Goal: Use online tool/utility: Utilize a website feature to perform a specific function

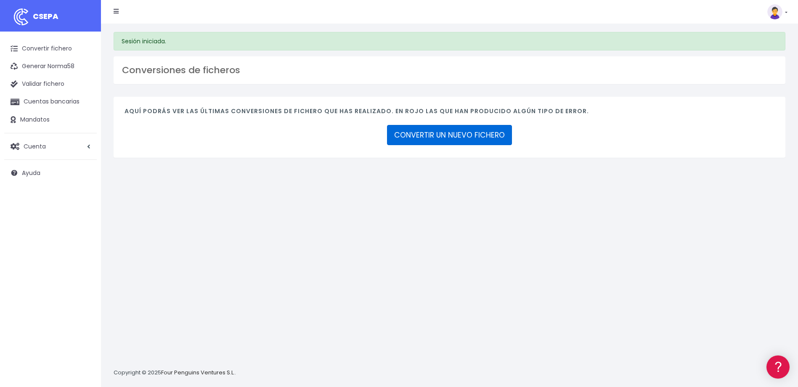
click at [475, 131] on link "CONVERTIR UN NUEVO FICHERO" at bounding box center [449, 135] width 125 height 20
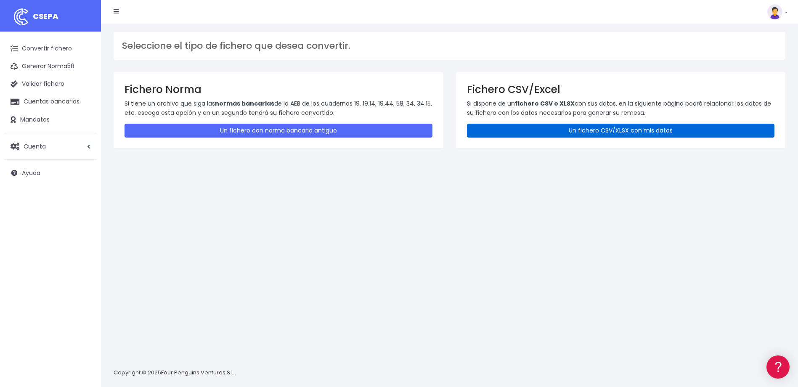
click at [525, 127] on link "Un fichero CSV/XLSX con mis datos" at bounding box center [621, 131] width 308 height 14
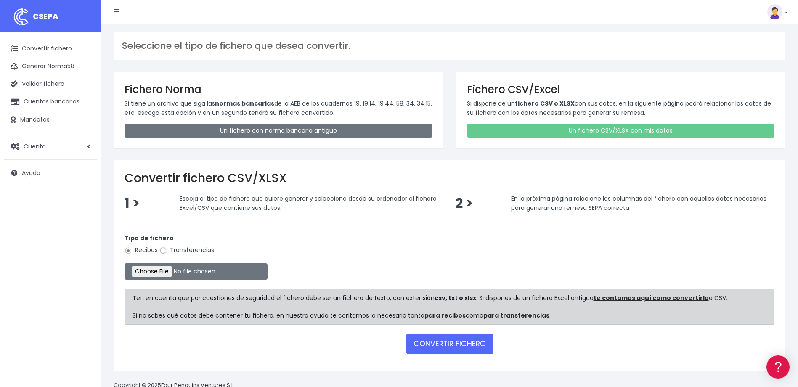
click at [164, 250] on input "Transferencias" at bounding box center [163, 251] width 8 height 8
radio input "true"
click at [171, 274] on input "file" at bounding box center [196, 271] width 143 height 16
type input "C:\fakepath\2025.08.13_0535_W2MCorporateSLU.csv"
click at [467, 342] on button "CONVERTIR FICHERO" at bounding box center [449, 344] width 87 height 20
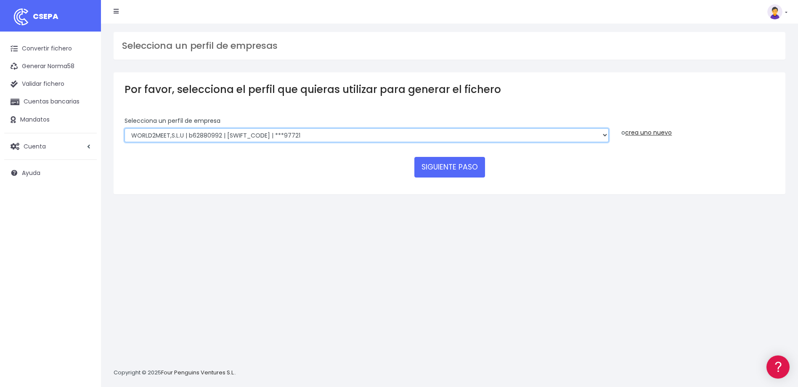
click at [355, 135] on select "WORLD2MEET,S.L.U | b62880992 | BSABESBBXXX | ***97721 World 2 Meet SLU | B62880…" at bounding box center [367, 135] width 484 height 14
select select "649"
click at [125, 128] on select "WORLD2MEET,S.L.U | b62880992 | BSABESBBXXX | ***97721 World 2 Meet SLU | B62880…" at bounding box center [367, 135] width 484 height 14
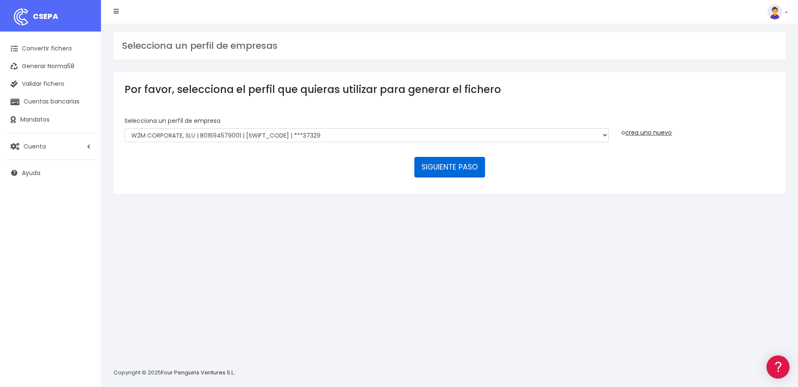
click at [455, 168] on button "SIGUIENTE PASO" at bounding box center [449, 167] width 71 height 20
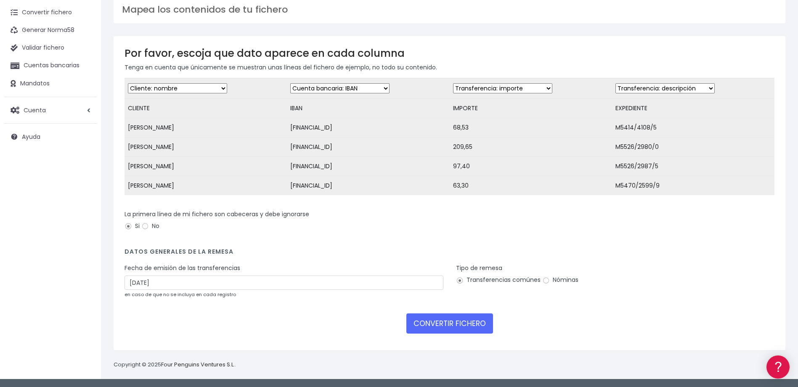
scroll to position [42, 0]
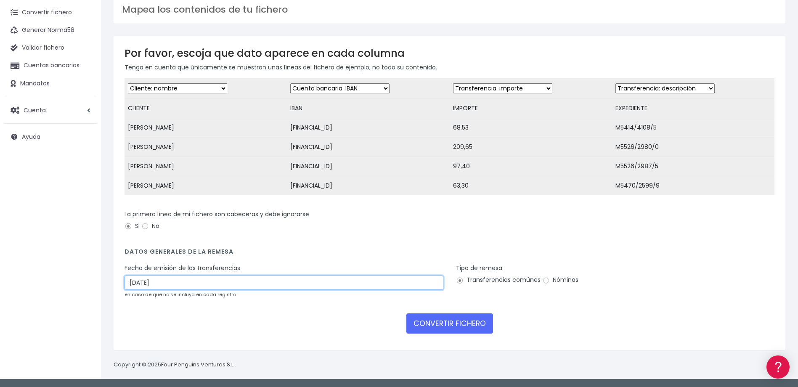
click at [156, 279] on input "15/08/2025" at bounding box center [284, 283] width 319 height 14
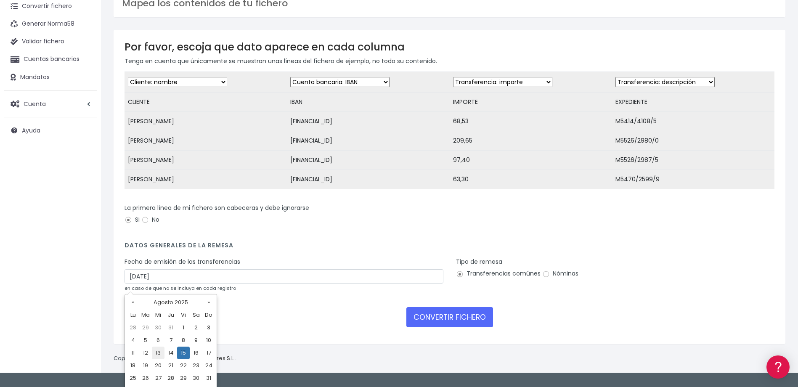
click at [161, 351] on td "13" at bounding box center [158, 353] width 13 height 13
type input "13/08/2025"
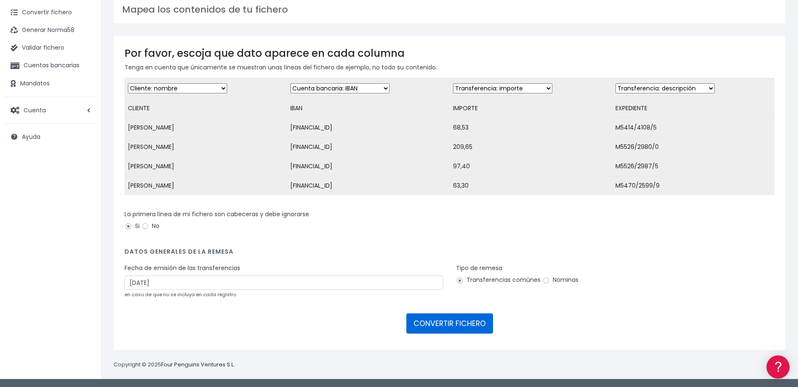
click at [464, 322] on button "CONVERTIR FICHERO" at bounding box center [449, 323] width 87 height 20
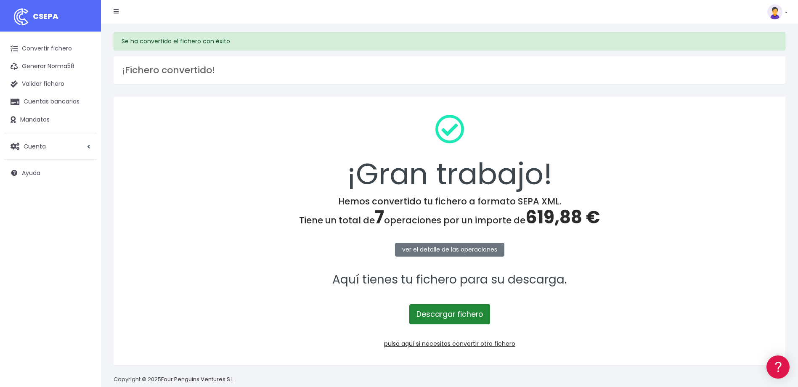
click at [460, 313] on link "Descargar fichero" at bounding box center [449, 314] width 81 height 20
click at [42, 50] on link "Convertir fichero" at bounding box center [50, 49] width 93 height 18
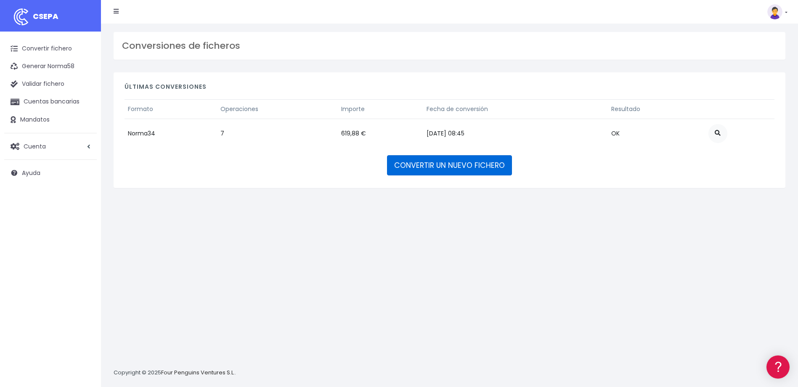
click at [468, 162] on link "CONVERTIR UN NUEVO FICHERO" at bounding box center [449, 165] width 125 height 20
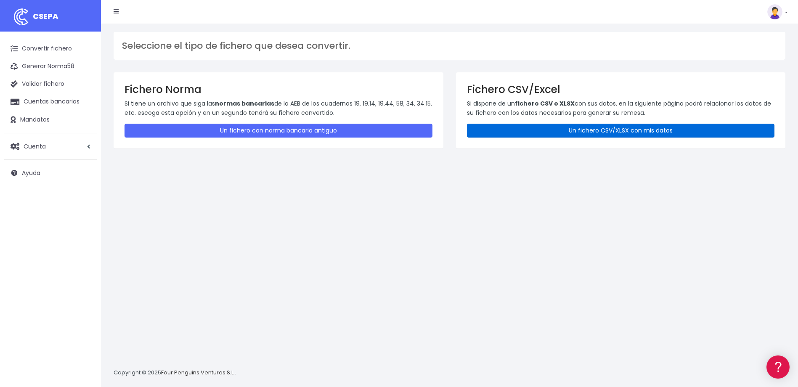
click at [552, 129] on link "Un fichero CSV/XLSX con mis datos" at bounding box center [621, 131] width 308 height 14
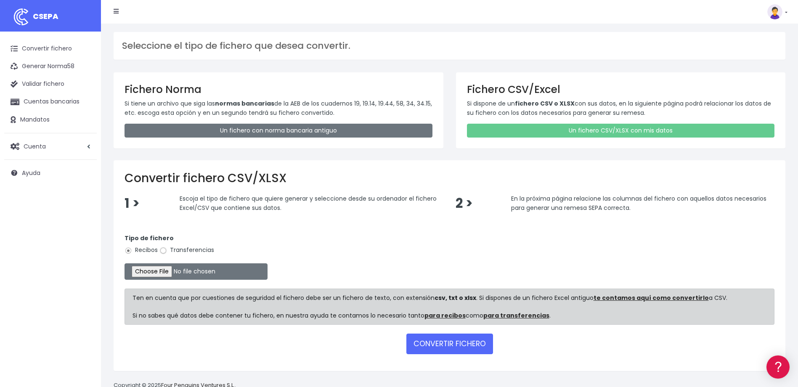
click at [163, 250] on input "Transferencias" at bounding box center [163, 251] width 8 height 8
radio input "true"
click at [159, 270] on input "file" at bounding box center [196, 271] width 143 height 16
type input "C:\fakepath\2025.08.13_0554_ViajesW2MSA.csv"
click at [474, 345] on button "CONVERTIR FICHERO" at bounding box center [449, 344] width 87 height 20
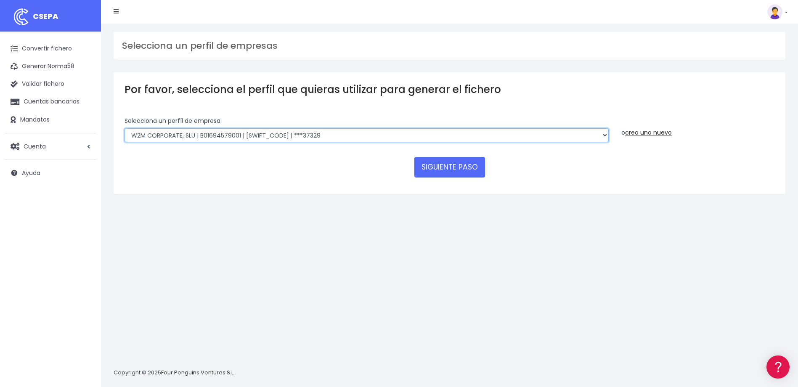
click at [278, 134] on select "WORLD2MEET,S.L.U | b62880992 | [SWIFT_CODE] | ***97721 World 2 Meet SLU | B6288…" at bounding box center [367, 135] width 484 height 14
select select "1750"
click at [125, 128] on select "WORLD2MEET,S.L.U | b62880992 | BSABESBBXXX | ***97721 World 2 Meet SLU | B62880…" at bounding box center [367, 135] width 484 height 14
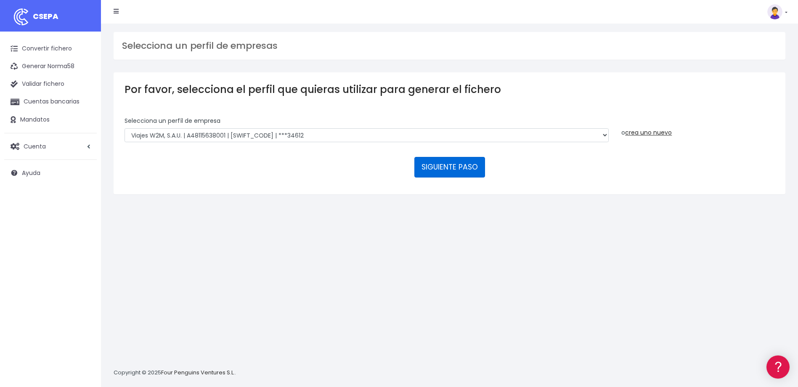
click at [459, 162] on button "SIGUIENTE PASO" at bounding box center [449, 167] width 71 height 20
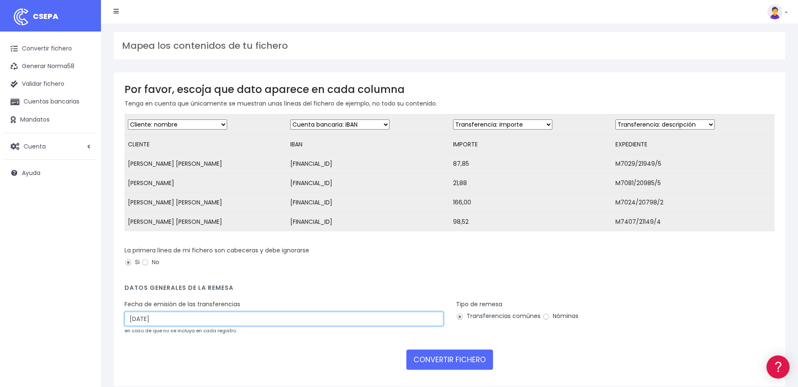
click at [315, 326] on input "[DATE]" at bounding box center [284, 319] width 319 height 14
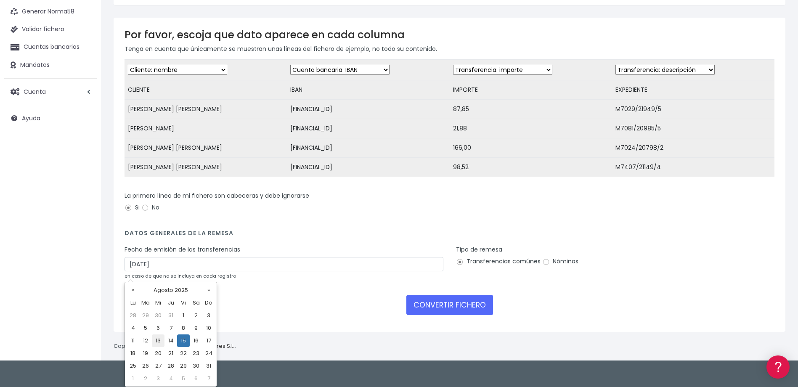
click at [160, 339] on td "13" at bounding box center [158, 340] width 13 height 13
type input "[DATE]"
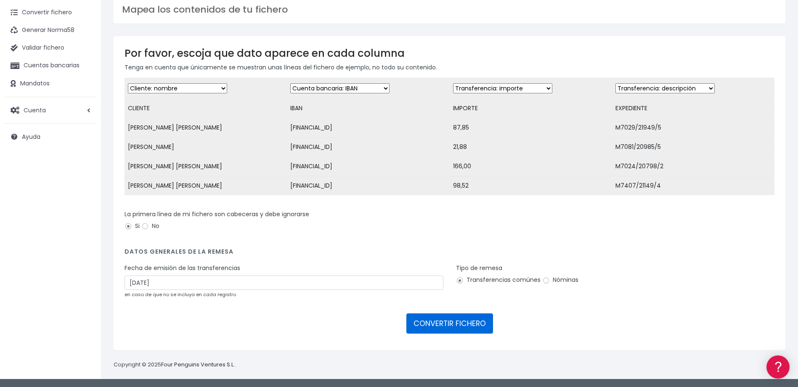
click at [474, 327] on button "CONVERTIR FICHERO" at bounding box center [449, 323] width 87 height 20
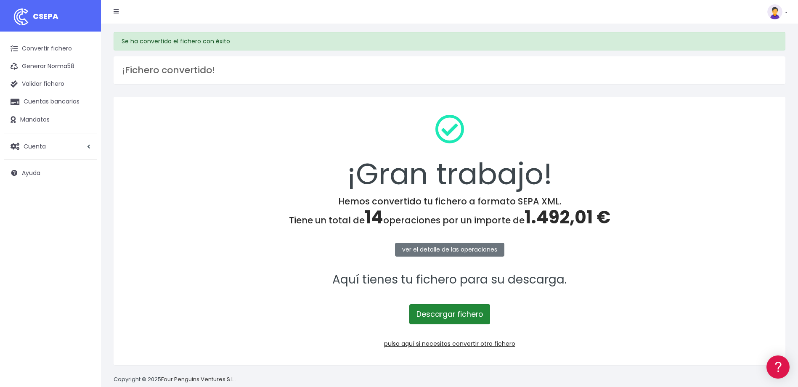
click at [465, 316] on link "Descargar fichero" at bounding box center [449, 314] width 81 height 20
